Goal: Obtain resource: Obtain resource

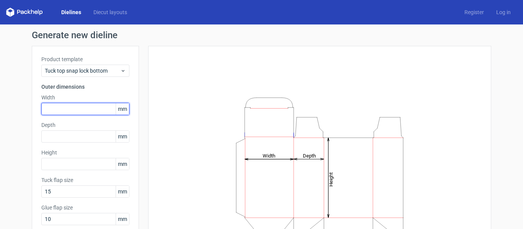
click at [105, 108] on input "text" at bounding box center [85, 109] width 88 height 12
type input "120"
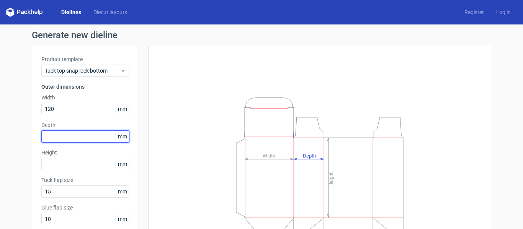
click at [99, 138] on input "text" at bounding box center [85, 137] width 88 height 12
type input "115"
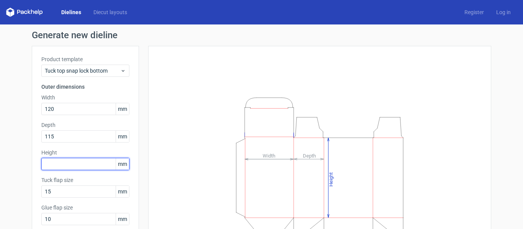
click at [87, 164] on input "text" at bounding box center [85, 164] width 88 height 12
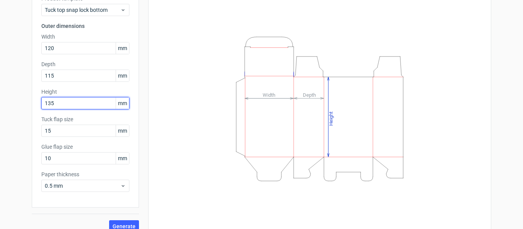
scroll to position [62, 0]
type input "135"
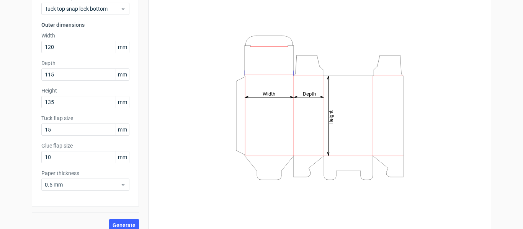
click at [206, 167] on icon "Height Depth Width" at bounding box center [320, 107] width 230 height 153
click at [117, 224] on span "Generate" at bounding box center [124, 225] width 23 height 5
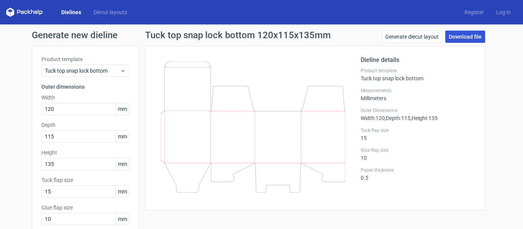
click at [462, 38] on link "Download file" at bounding box center [465, 37] width 40 height 12
click at [308, 160] on icon at bounding box center [253, 127] width 185 height 131
click at [411, 34] on link "Generate diecut layout" at bounding box center [412, 37] width 61 height 12
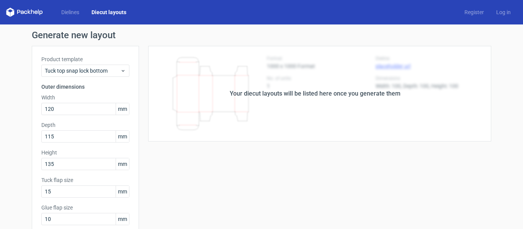
click at [272, 126] on div "Your diecut layouts will be listed here once you generate them" at bounding box center [315, 94] width 352 height 96
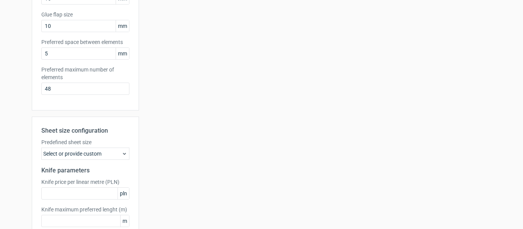
scroll to position [238, 0]
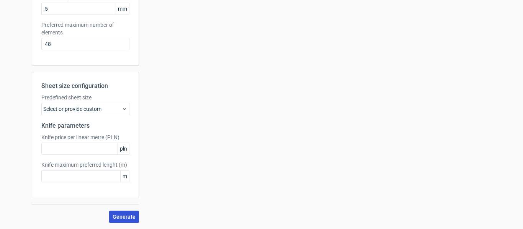
click at [115, 217] on span "Generate" at bounding box center [124, 216] width 23 height 5
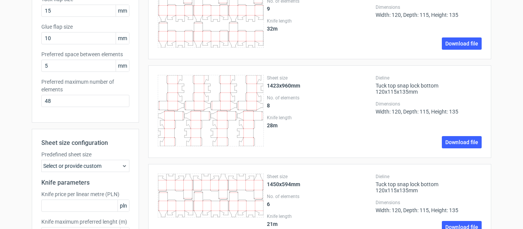
scroll to position [180, 0]
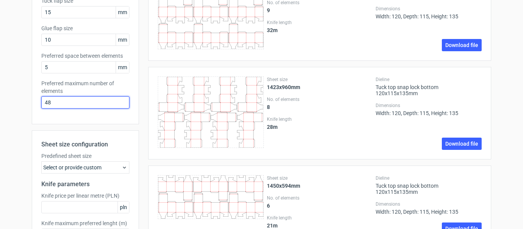
click at [90, 107] on input "48" at bounding box center [85, 103] width 88 height 12
type input "4"
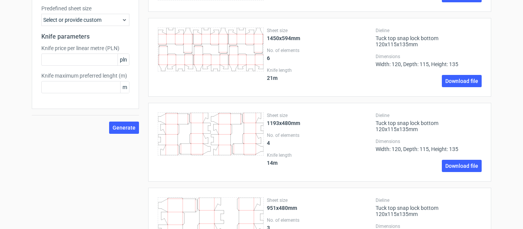
scroll to position [323, 0]
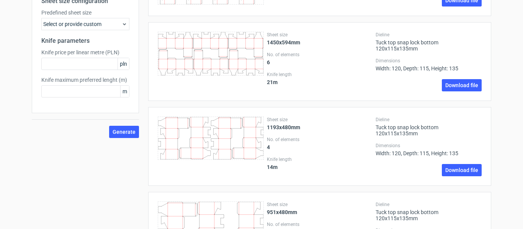
type input "1"
drag, startPoint x: 120, startPoint y: 126, endPoint x: 122, endPoint y: 136, distance: 10.1
click at [122, 136] on div "Sheet size configuration Predefined sheet size Select or provide custom Knife p…" at bounding box center [85, 62] width 107 height 151
click at [122, 136] on button "Generate" at bounding box center [124, 132] width 30 height 12
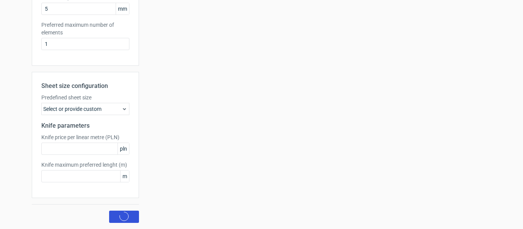
scroll to position [0, 0]
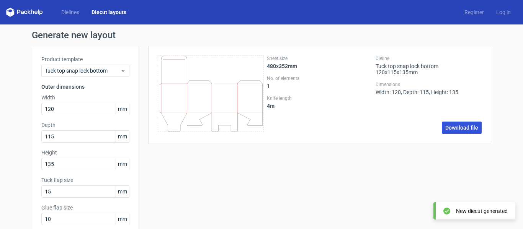
click at [450, 129] on link "Download file" at bounding box center [462, 128] width 40 height 12
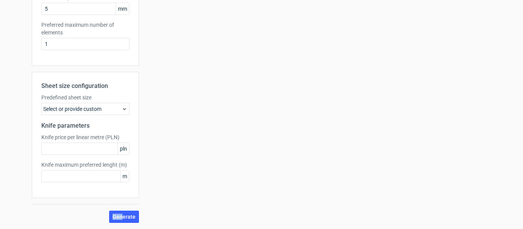
scroll to position [231, 0]
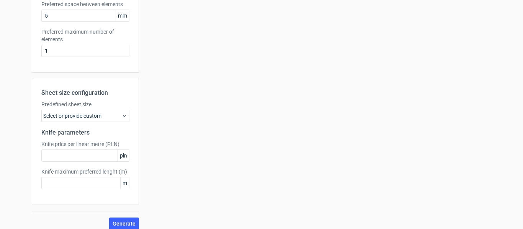
click at [110, 117] on div "Select or provide custom" at bounding box center [85, 116] width 88 height 12
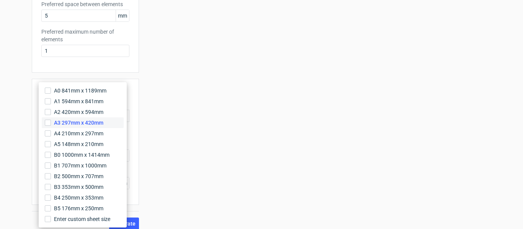
click at [106, 123] on label "A3 297mm x 420mm" at bounding box center [83, 123] width 82 height 11
click at [51, 123] on input "A3 297mm x 420mm" at bounding box center [48, 123] width 6 height 6
click at [246, 114] on div "Sheet size 480x352mm No. of elements 1 Knife length 4 m Dieline Tuck top snap l…" at bounding box center [315, 23] width 352 height 416
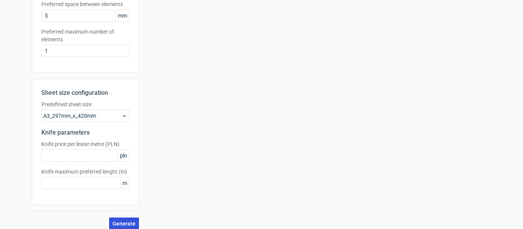
click at [126, 226] on span "Generate" at bounding box center [124, 223] width 23 height 5
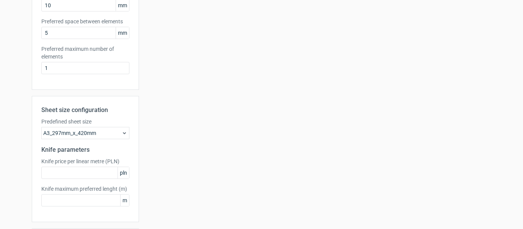
scroll to position [238, 0]
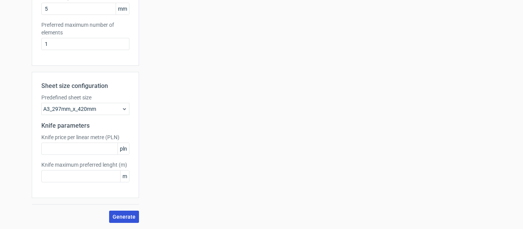
click at [117, 219] on span "Generate" at bounding box center [124, 216] width 23 height 5
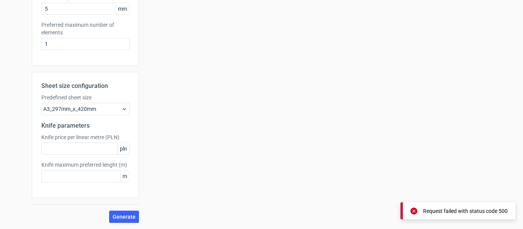
click at [458, 214] on div "Request failed with status code 500" at bounding box center [465, 212] width 85 height 8
click at [101, 112] on div "A3_297mm_x_420mm" at bounding box center [85, 109] width 88 height 12
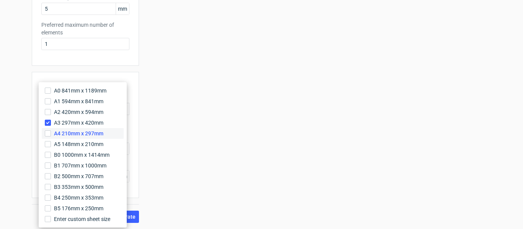
click at [93, 132] on span "A4 210mm x 297mm" at bounding box center [78, 134] width 49 height 8
click at [51, 132] on input "A4 210mm x 297mm" at bounding box center [48, 134] width 6 height 6
click at [237, 136] on div "Your diecut layouts will be listed here once you generate them Height Depth Wid…" at bounding box center [315, 19] width 352 height 422
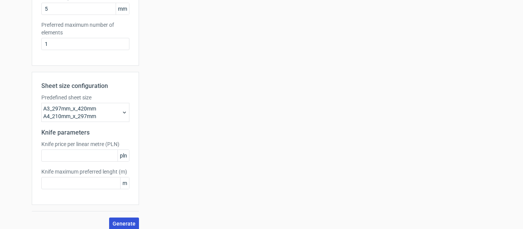
click at [131, 228] on button "Generate" at bounding box center [124, 224] width 30 height 12
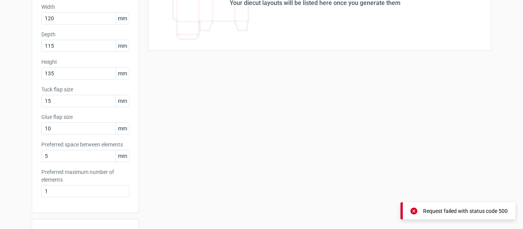
scroll to position [245, 0]
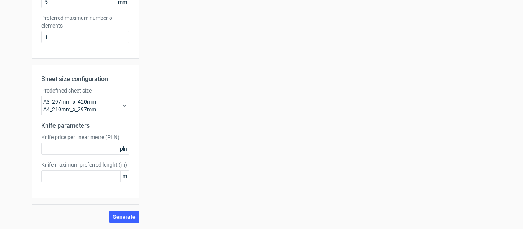
click at [102, 110] on div "A3_297mm_x_420mm A4_210mm_x_297mm" at bounding box center [85, 105] width 88 height 19
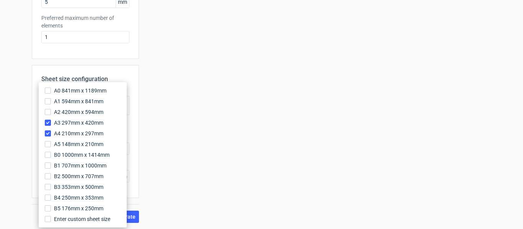
drag, startPoint x: 187, startPoint y: 100, endPoint x: 167, endPoint y: 115, distance: 25.4
click at [167, 115] on div "Your diecut layouts will be listed here once you generate them Height Depth Wid…" at bounding box center [315, 12] width 352 height 422
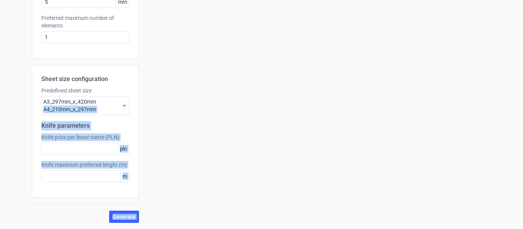
drag, startPoint x: 167, startPoint y: 115, endPoint x: 105, endPoint y: 106, distance: 61.9
click at [105, 106] on div "Product template Tuck top snap lock bottom Outer dimensions Width 120 mm Depth …" at bounding box center [262, 12] width 460 height 422
click at [105, 106] on div "A3_297mm_x_420mm A4_210mm_x_297mm" at bounding box center [85, 105] width 88 height 19
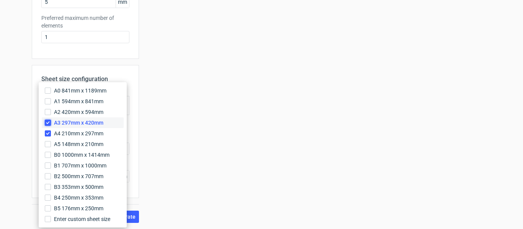
click at [51, 123] on input "A3 297mm x 420mm" at bounding box center [48, 123] width 6 height 6
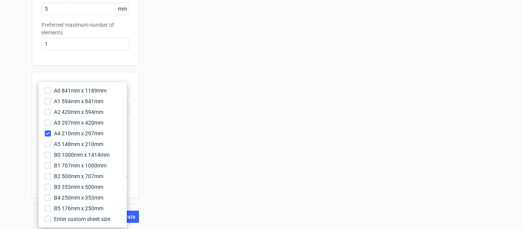
click at [155, 119] on div "Your diecut layouts will be listed here once you generate them Height Depth Wid…" at bounding box center [315, 16] width 352 height 416
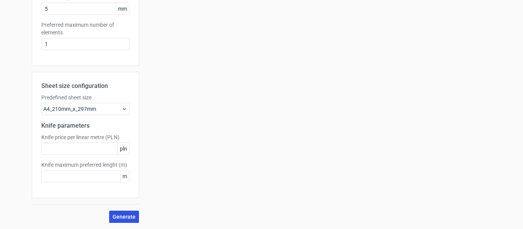
click at [122, 217] on span "Generate" at bounding box center [124, 216] width 23 height 5
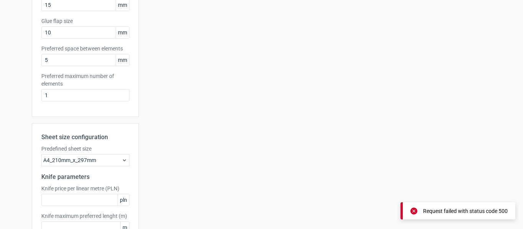
scroll to position [0, 0]
